Goal: Task Accomplishment & Management: Manage account settings

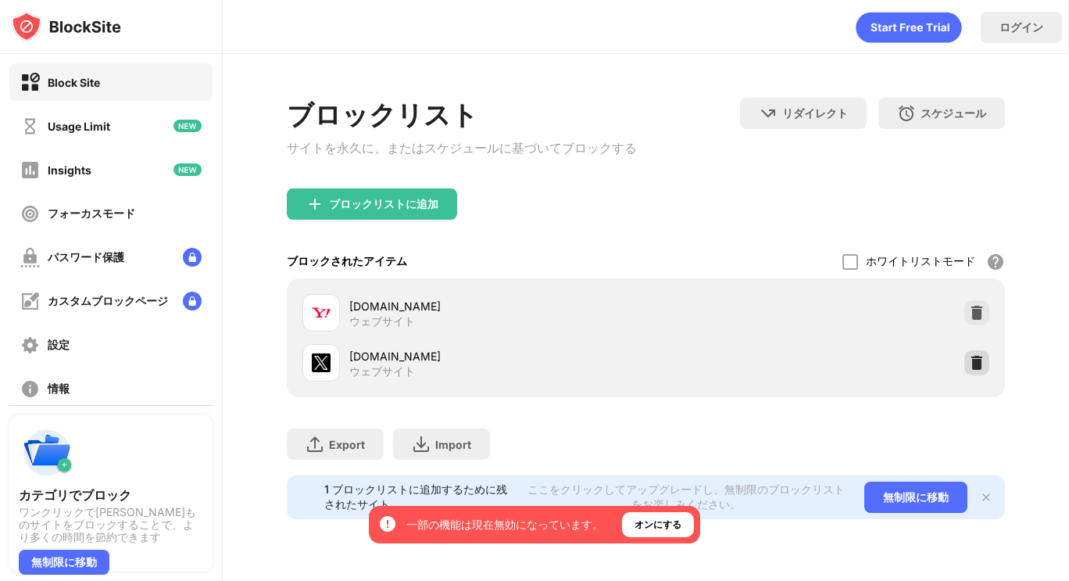
click at [977, 375] on div at bounding box center [977, 362] width 25 height 25
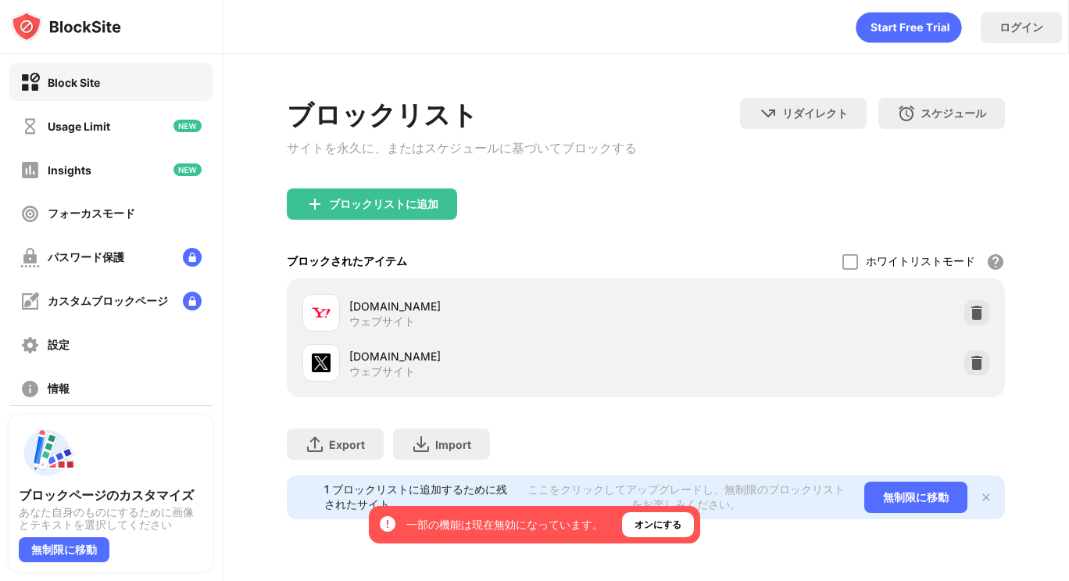
click at [990, 374] on div "x.com ウェブサイト" at bounding box center [646, 363] width 700 height 50
click at [982, 368] on img at bounding box center [977, 363] width 16 height 16
click at [979, 370] on img at bounding box center [977, 363] width 16 height 16
